Goal: Information Seeking & Learning: Learn about a topic

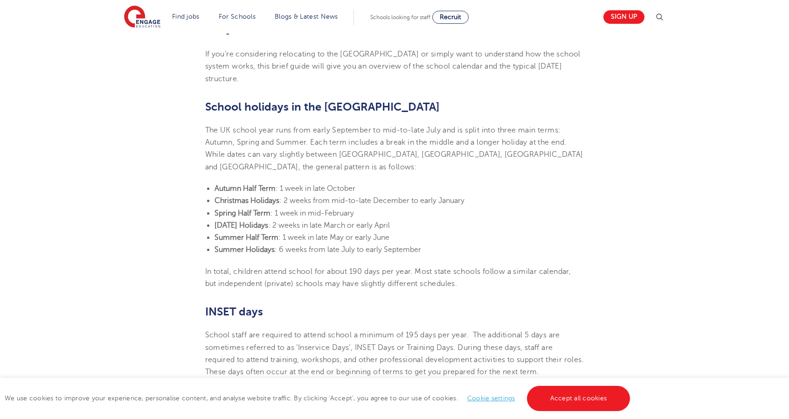
scroll to position [280, 0]
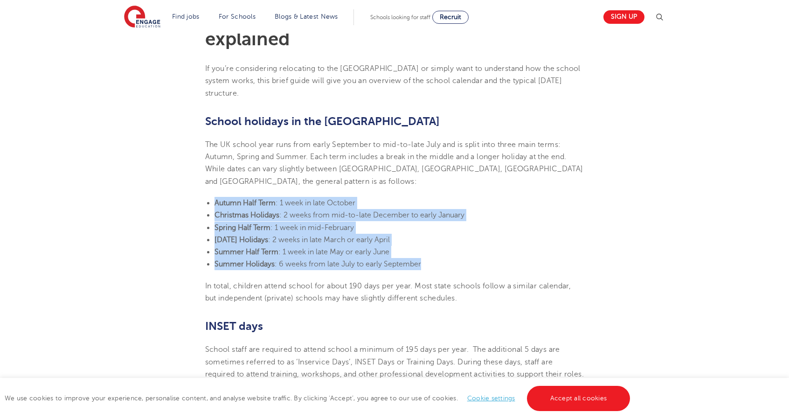
drag, startPoint x: 216, startPoint y: 189, endPoint x: 436, endPoint y: 251, distance: 228.1
click at [436, 251] on ul "Autumn Half Term : 1 week in late October Christmas Holidays : 2 weeks from mid…" at bounding box center [394, 234] width 379 height 74
copy ul "Autumn Half Term : 1 week in late October Christmas Holidays : 2 weeks from mid…"
